Goal: Task Accomplishment & Management: Manage account settings

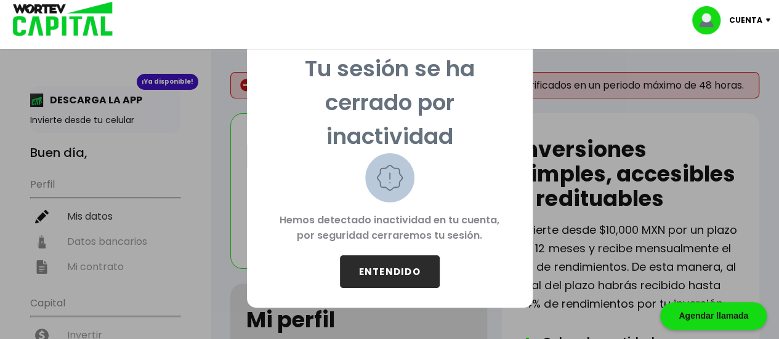
click at [384, 271] on button "ENTENDIDO" at bounding box center [390, 271] width 100 height 33
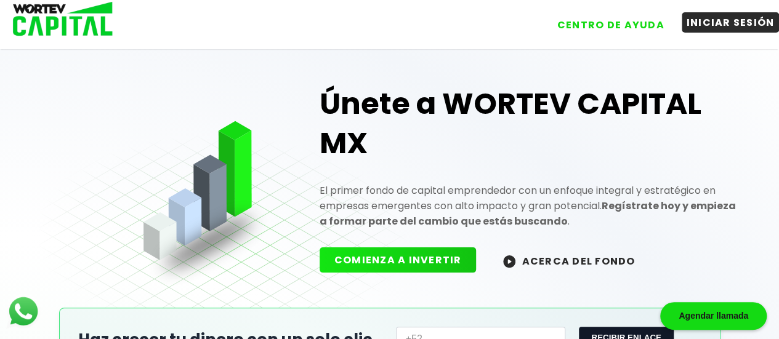
click at [725, 25] on button "INICIAR SESIÓN" at bounding box center [730, 22] width 98 height 20
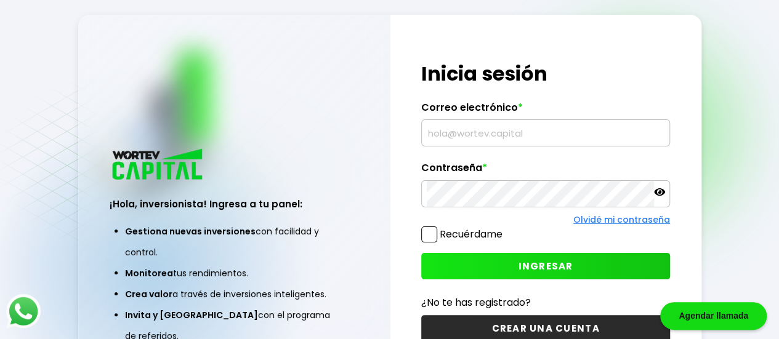
click at [631, 134] on input "text" at bounding box center [546, 133] width 238 height 26
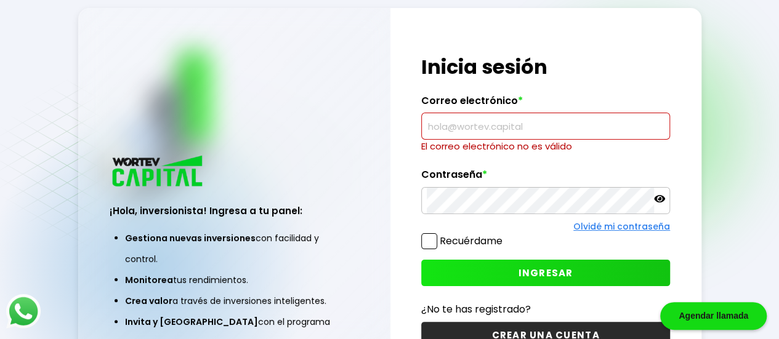
type input "[EMAIL_ADDRESS][DOMAIN_NAME]"
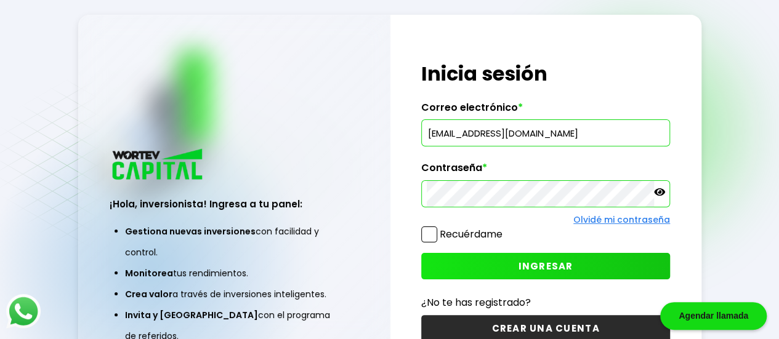
click at [580, 268] on button "INGRESAR" at bounding box center [545, 266] width 249 height 26
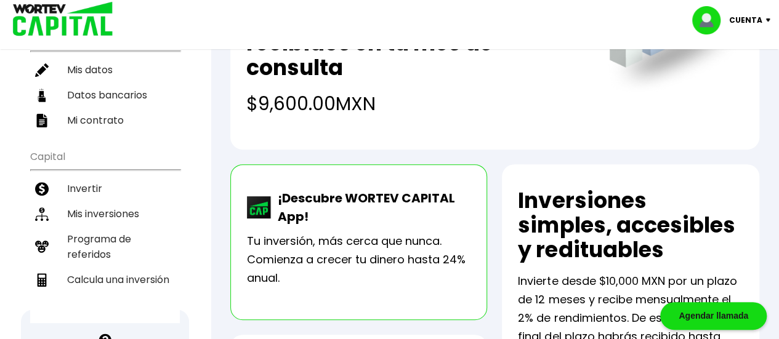
scroll to position [167, 0]
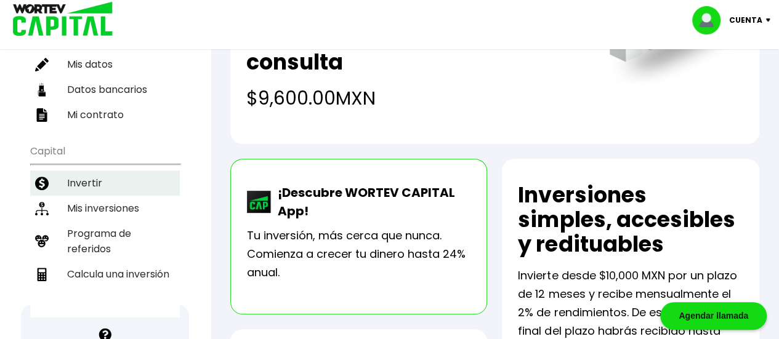
click at [77, 171] on li "Invertir" at bounding box center [105, 183] width 150 height 25
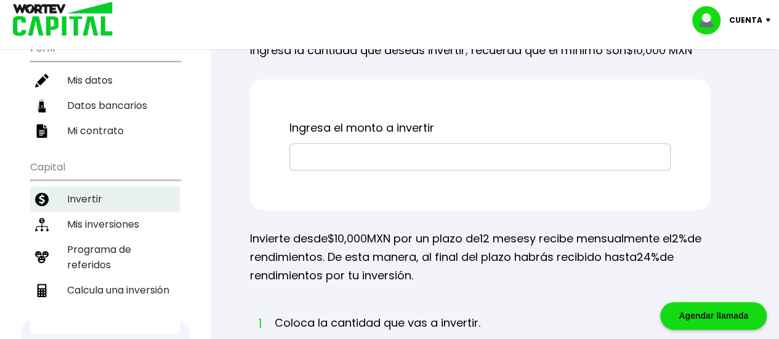
scroll to position [152, 0]
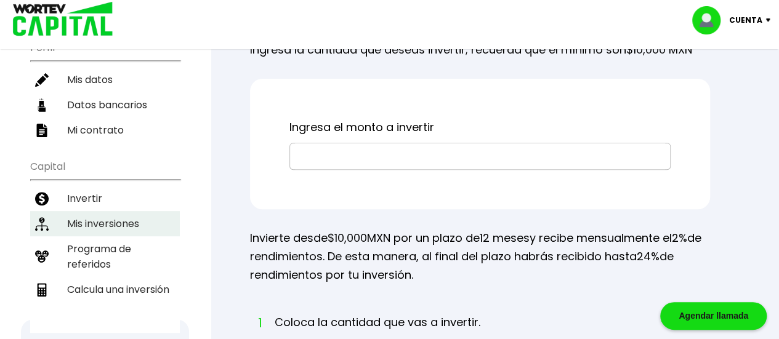
click at [78, 211] on li "Mis inversiones" at bounding box center [105, 223] width 150 height 25
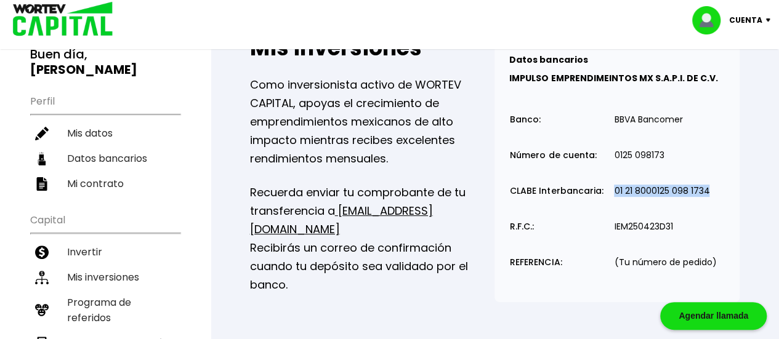
scroll to position [97, 0]
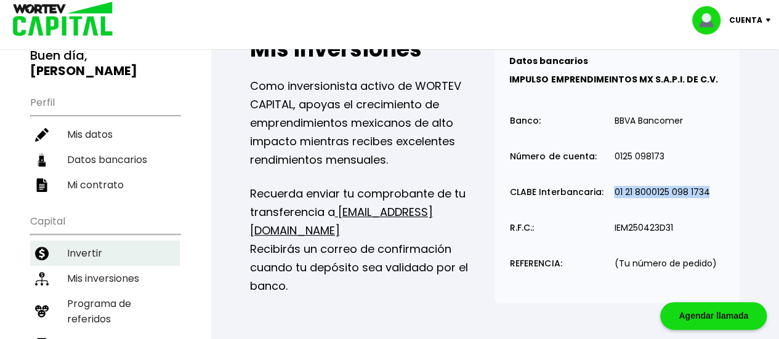
click at [71, 241] on li "Invertir" at bounding box center [105, 253] width 150 height 25
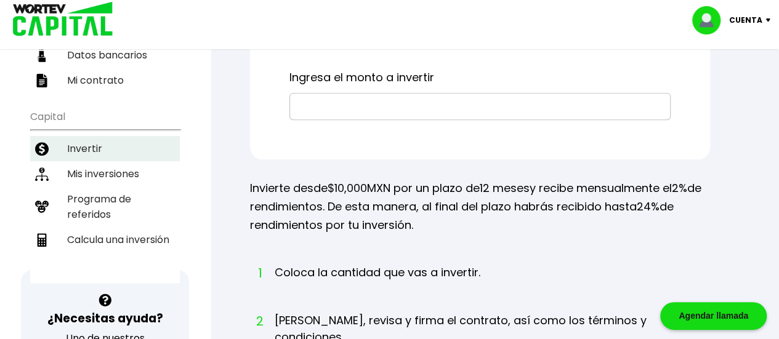
scroll to position [201, 0]
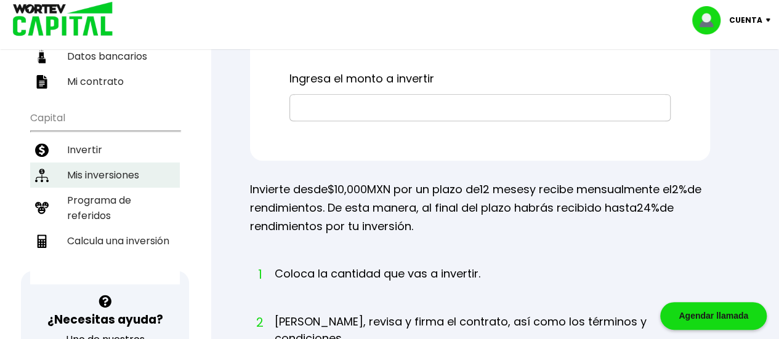
click at [79, 163] on li "Mis inversiones" at bounding box center [105, 175] width 150 height 25
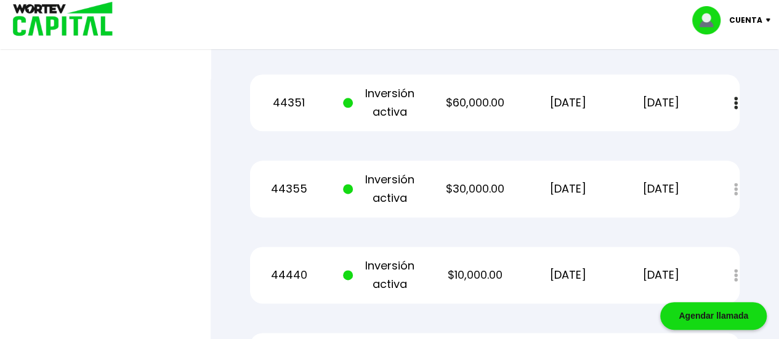
scroll to position [706, 0]
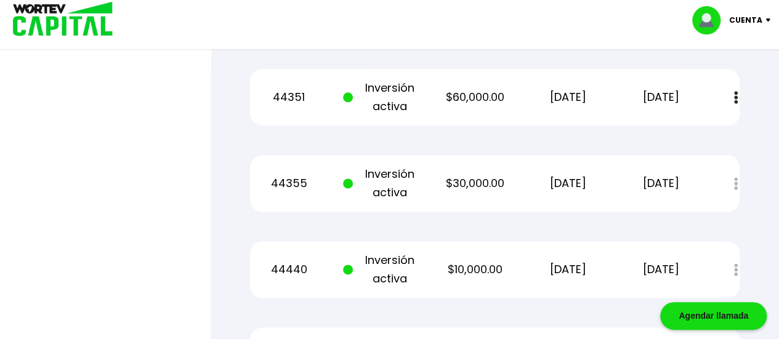
click at [680, 174] on p "[DATE]" at bounding box center [661, 183] width 78 height 18
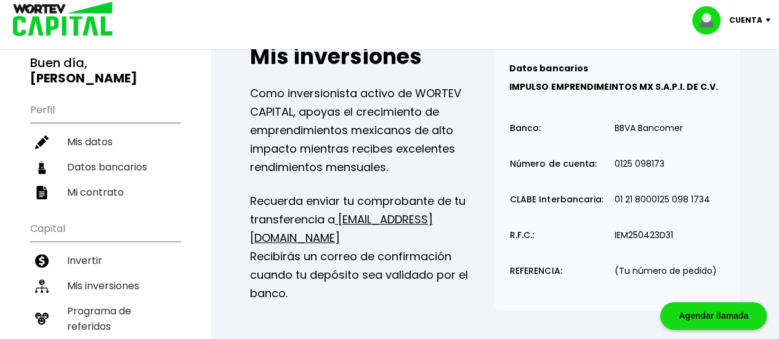
scroll to position [92, 0]
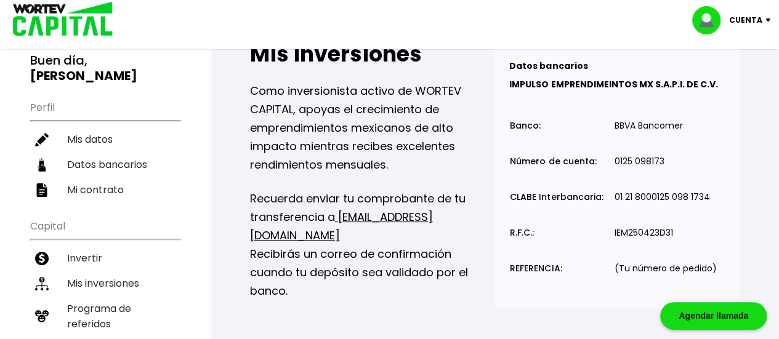
click at [73, 190] on div "¡Ya disponible! DESCARGA LA APP Invierte desde tu celular Buen día, [PERSON_NAM…" at bounding box center [105, 193] width 150 height 399
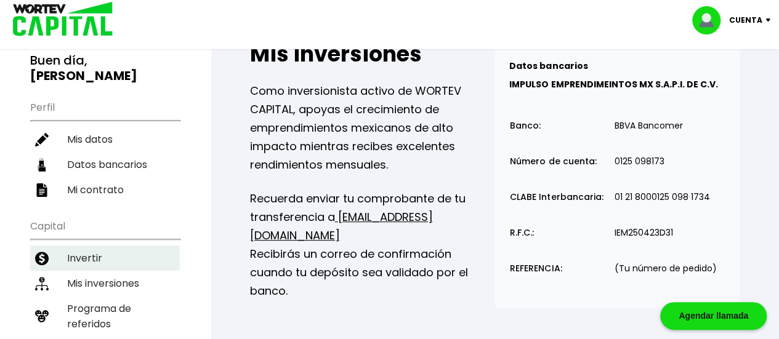
click at [80, 246] on li "Invertir" at bounding box center [105, 258] width 150 height 25
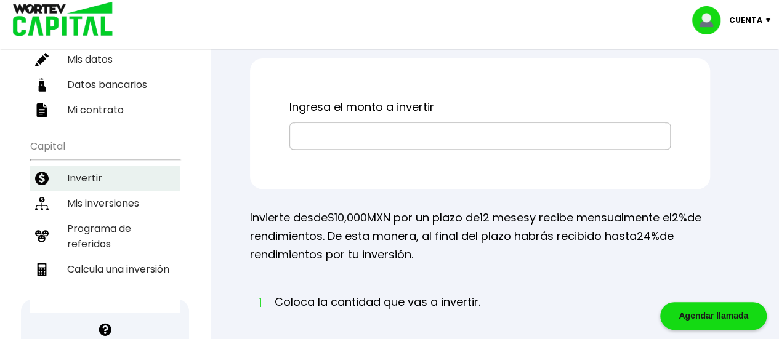
scroll to position [173, 0]
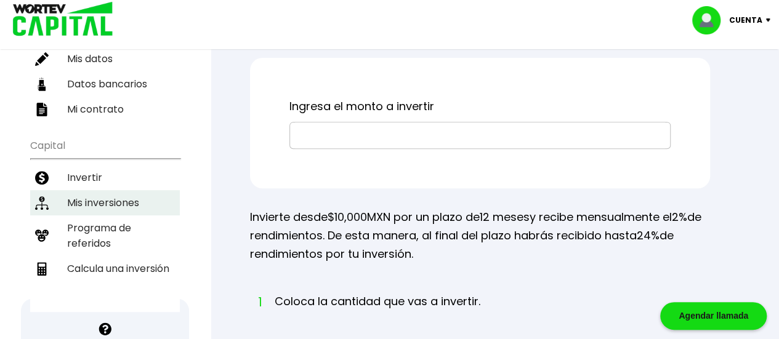
click at [79, 190] on li "Mis inversiones" at bounding box center [105, 202] width 150 height 25
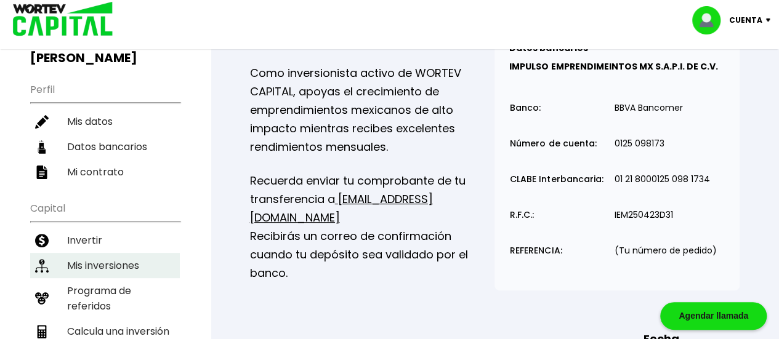
scroll to position [111, 0]
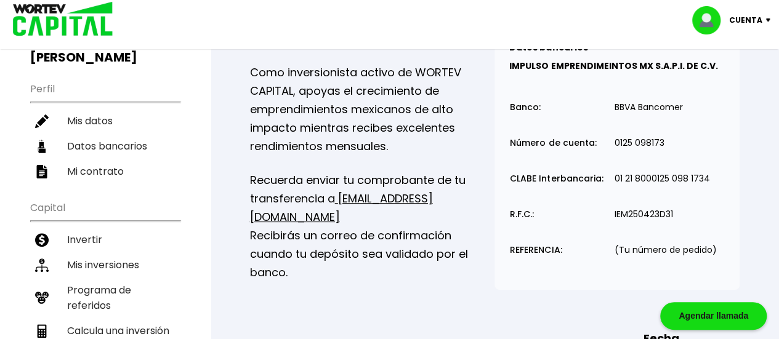
click at [717, 153] on div "Datos bancarios VER MENOS IMPULSO EMPRENDIMEINTOS MX S.A.P.I. DE C.V. Banco: Nú…" at bounding box center [616, 156] width 245 height 267
click at [718, 176] on div "Datos bancarios VER MENOS IMPULSO EMPRENDIMEINTOS MX S.A.P.I. DE C.V. Banco: Nú…" at bounding box center [616, 156] width 245 height 267
click at [92, 227] on li "Invertir" at bounding box center [105, 239] width 150 height 25
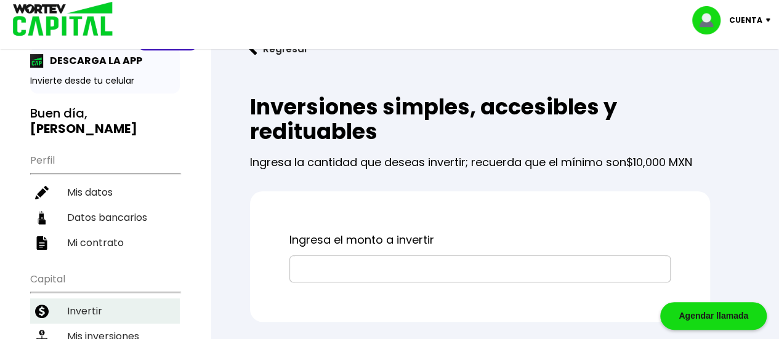
scroll to position [49, 0]
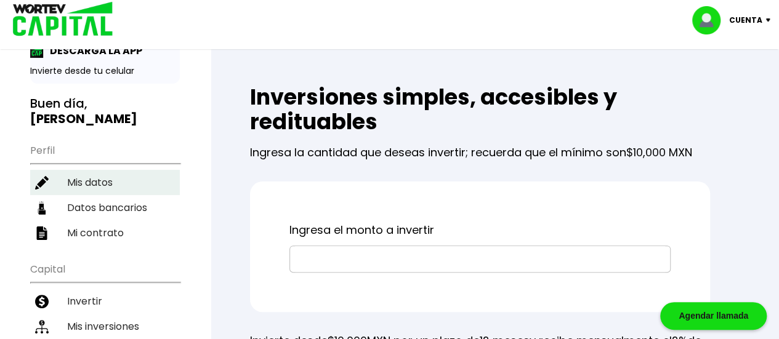
click at [105, 170] on li "Mis datos" at bounding box center [105, 182] width 150 height 25
select select "Hombre"
select select "Posgrado"
select select "MX"
select select "Banorte"
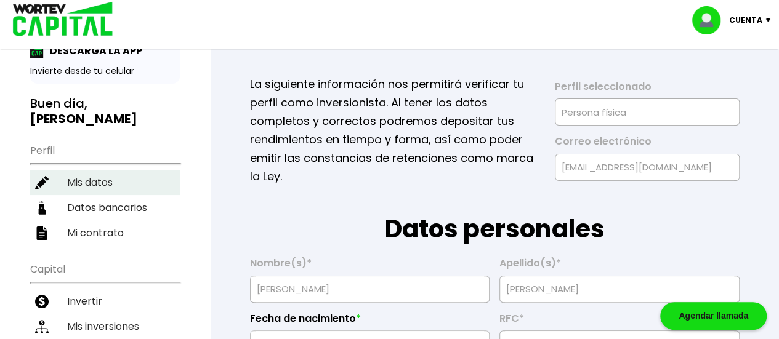
type input "[DATE]"
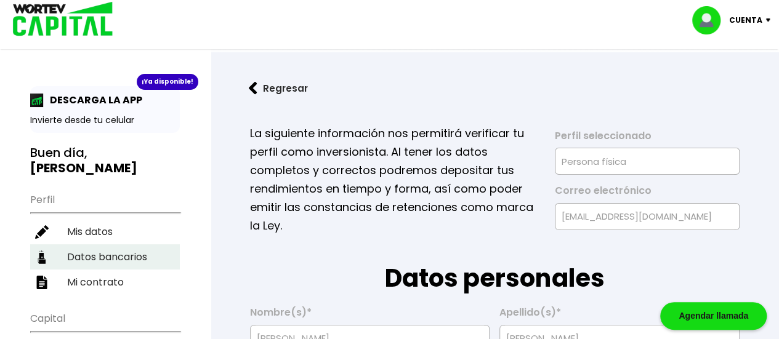
click at [87, 244] on li "Datos bancarios" at bounding box center [105, 256] width 150 height 25
select select "Banorte"
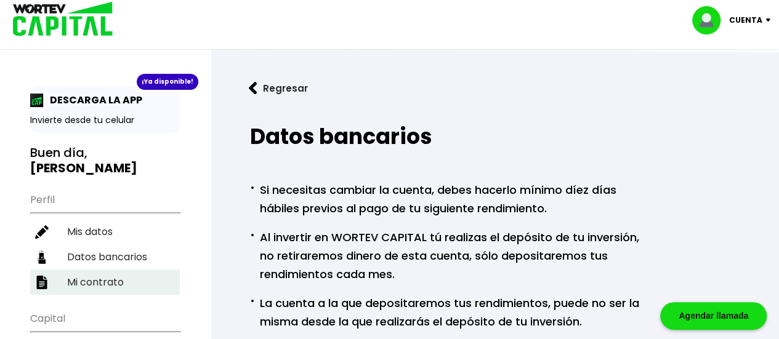
click at [105, 270] on li "Mi contrato" at bounding box center [105, 282] width 150 height 25
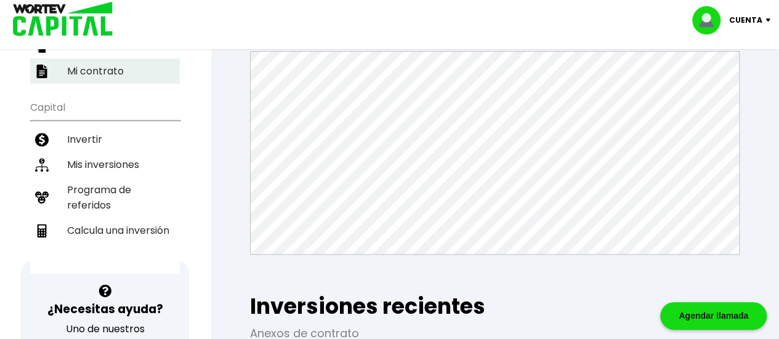
scroll to position [207, 0]
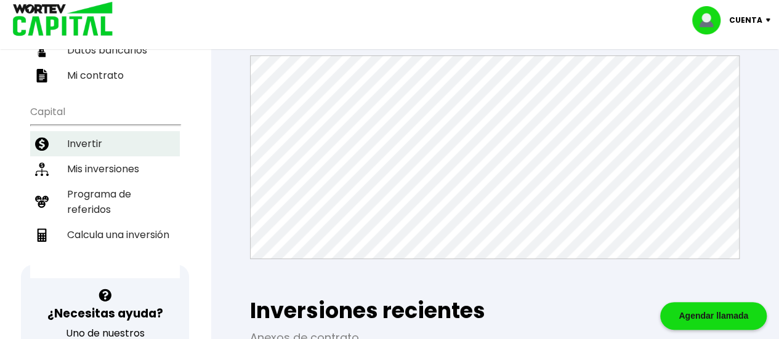
click at [78, 131] on li "Invertir" at bounding box center [105, 143] width 150 height 25
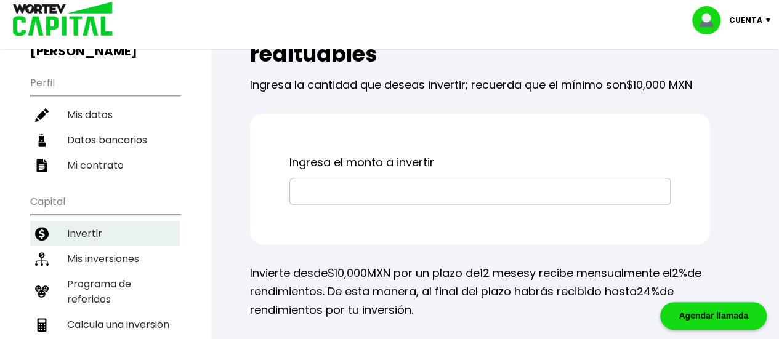
scroll to position [118, 0]
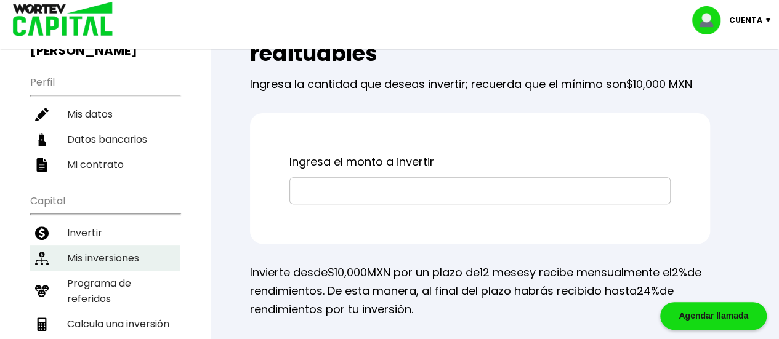
click at [101, 246] on li "Mis inversiones" at bounding box center [105, 258] width 150 height 25
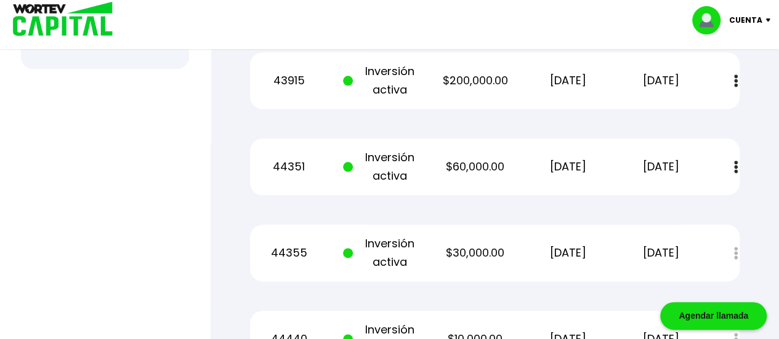
scroll to position [639, 0]
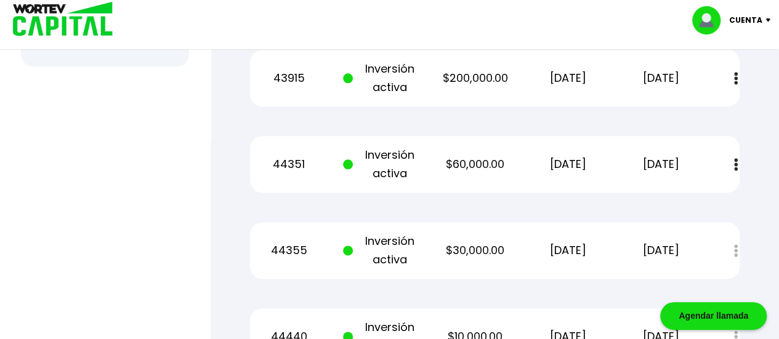
click at [734, 172] on button at bounding box center [735, 164] width 17 height 26
click at [678, 202] on link "Estado de cuenta" at bounding box center [650, 197] width 86 height 15
